Goal: Task Accomplishment & Management: Manage account settings

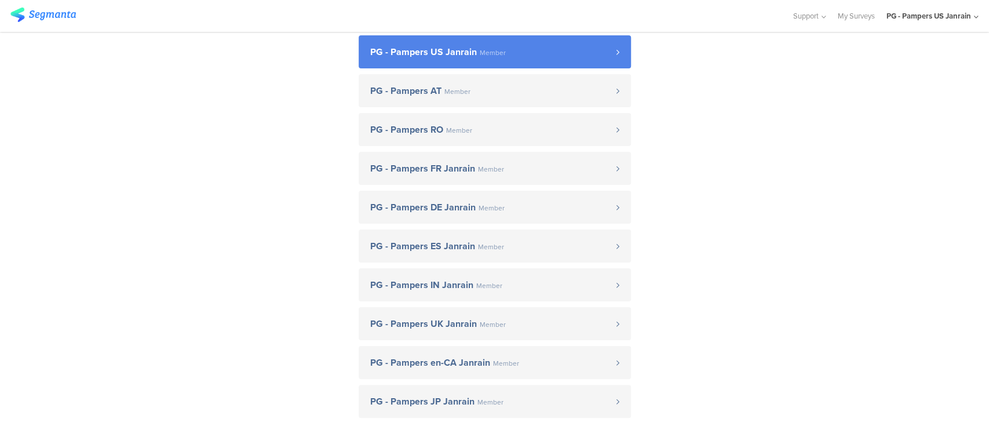
scroll to position [154, 0]
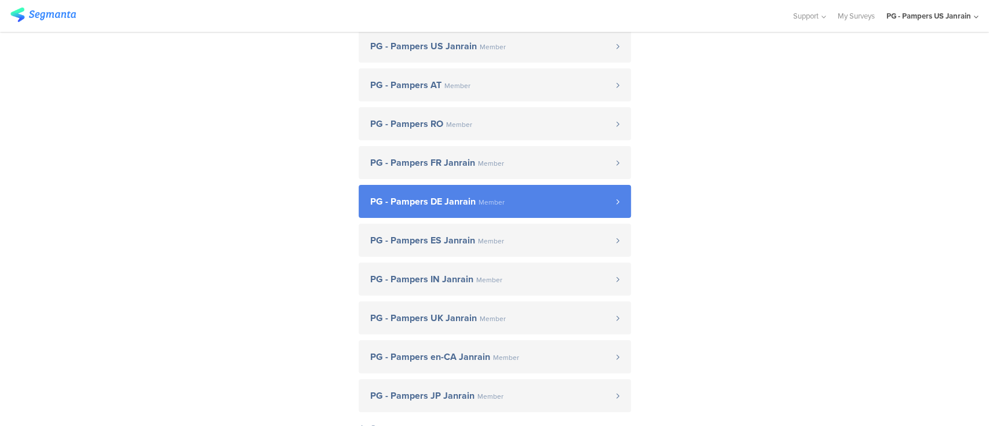
click at [524, 197] on span "PG - Pampers DE Janrain Member" at bounding box center [493, 201] width 246 height 9
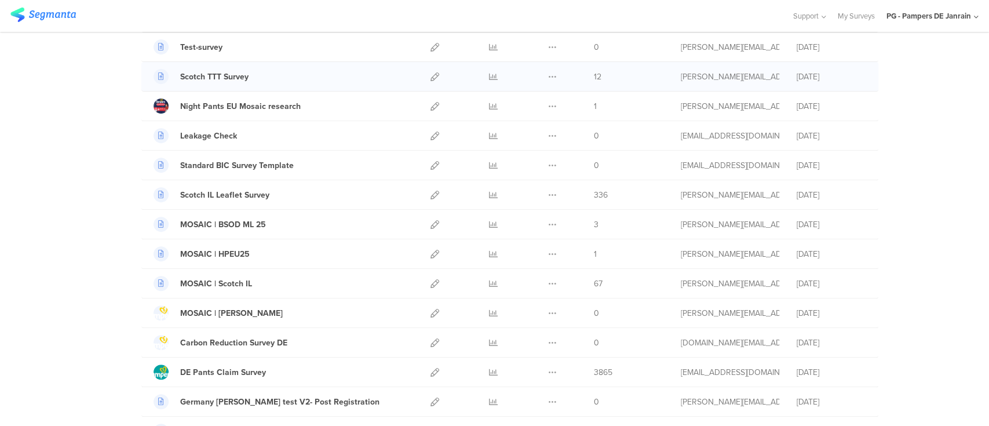
scroll to position [309, 0]
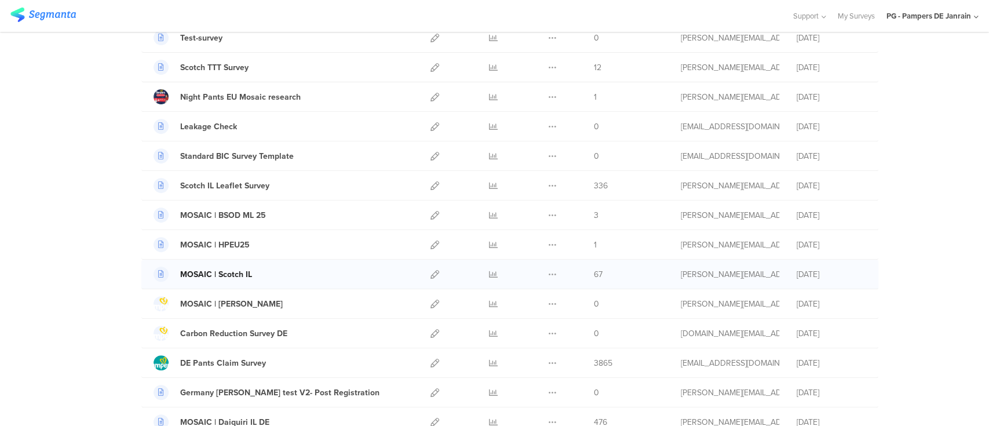
click at [214, 276] on div "MOSAIC | Scotch IL" at bounding box center [216, 274] width 72 height 12
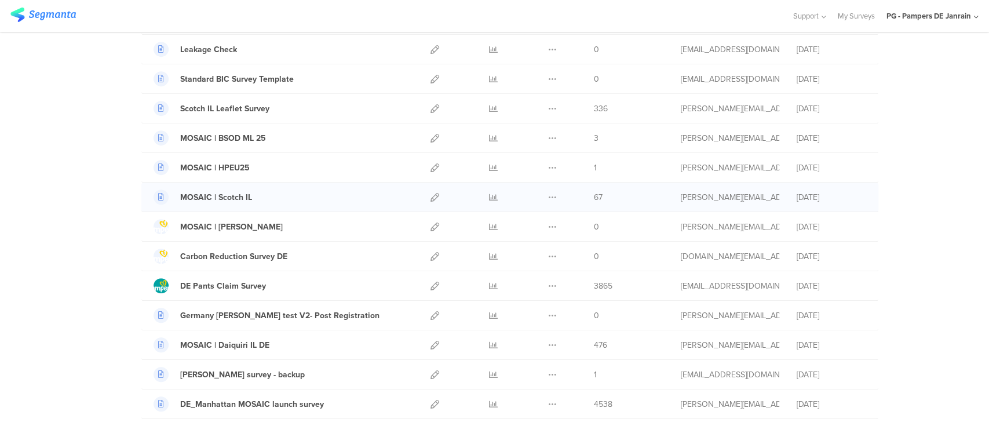
scroll to position [463, 0]
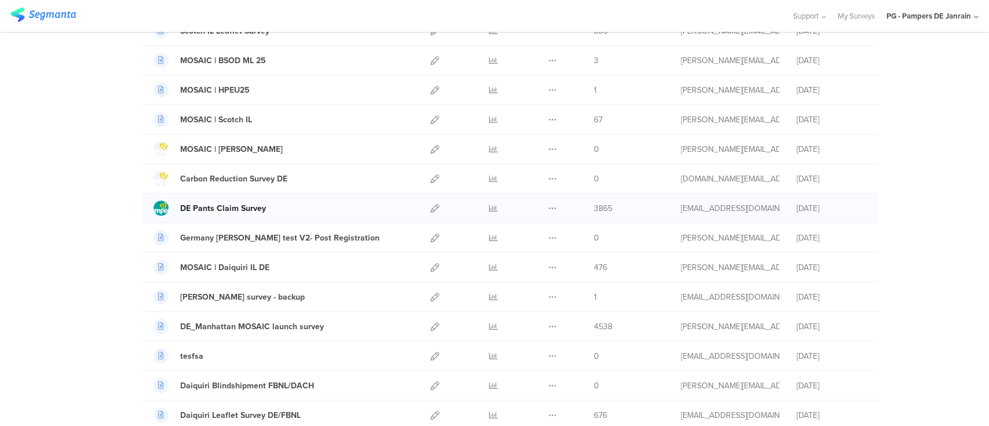
click at [235, 206] on div "DE Pants Claim Survey" at bounding box center [223, 208] width 86 height 12
